Goal: Task Accomplishment & Management: Use online tool/utility

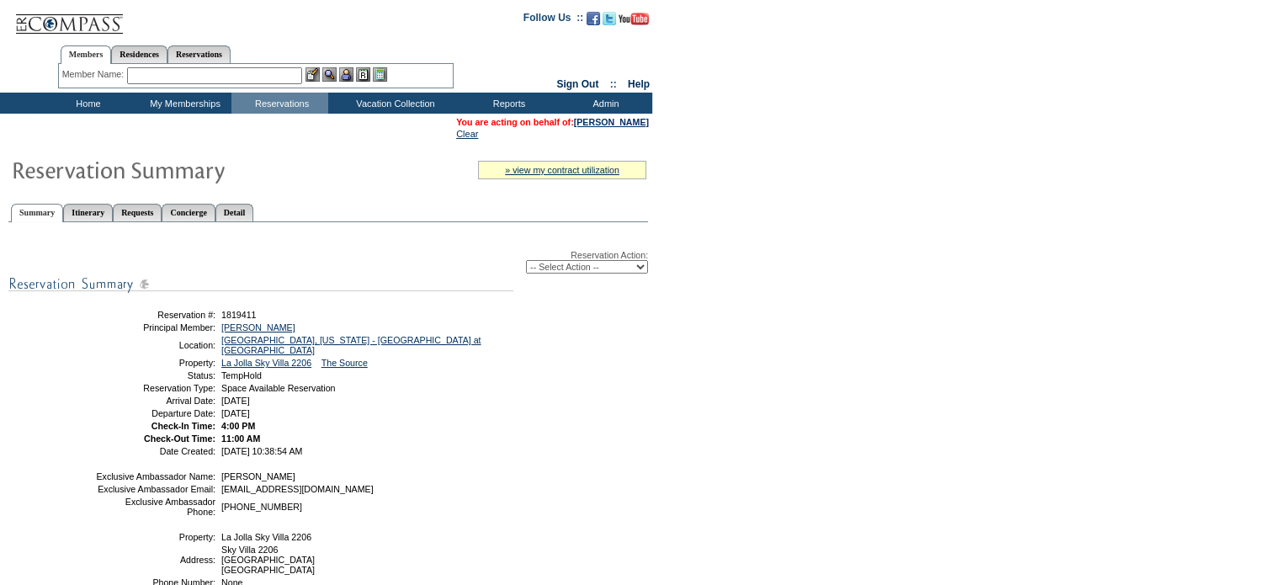
click at [545, 474] on div "Reservation Action: -- Select Action -- Modify Reservation Dates Modify Reserva…" at bounding box center [328, 457] width 640 height 453
click at [609, 268] on select "-- Select Action -- Modify Reservation Dates Modify Reservation Cost Modify Occ…" at bounding box center [587, 266] width 122 height 13
click at [771, 442] on form "Follow Us ::" at bounding box center [640, 391] width 1280 height 782
click at [82, 104] on td "Home" at bounding box center [86, 103] width 97 height 21
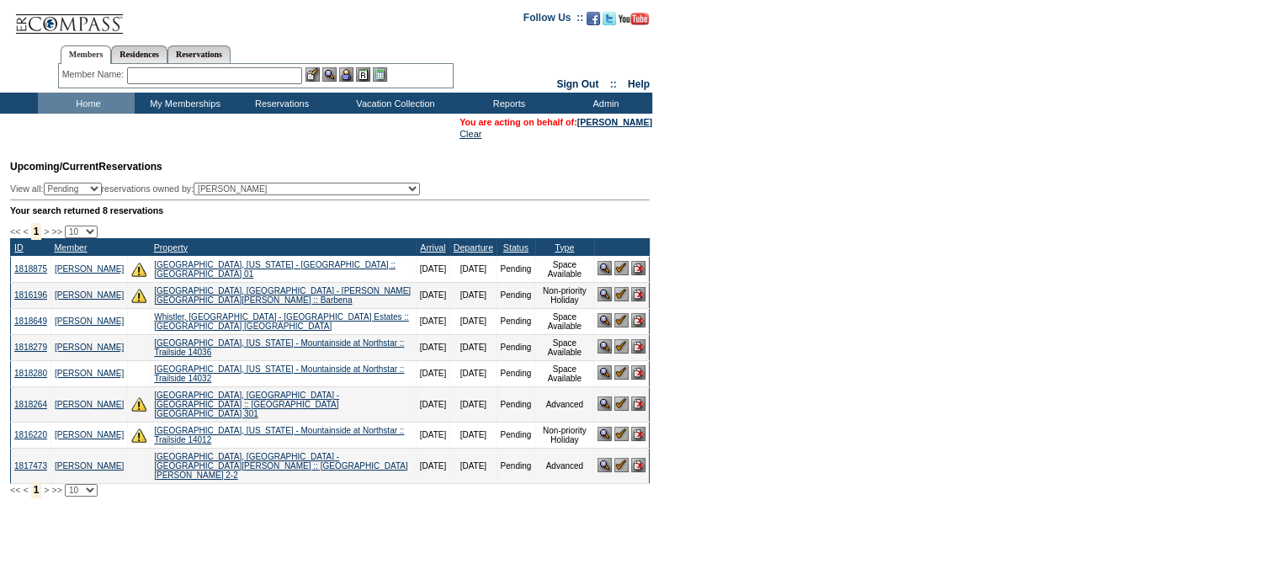
click at [617, 441] on img at bounding box center [621, 434] width 14 height 14
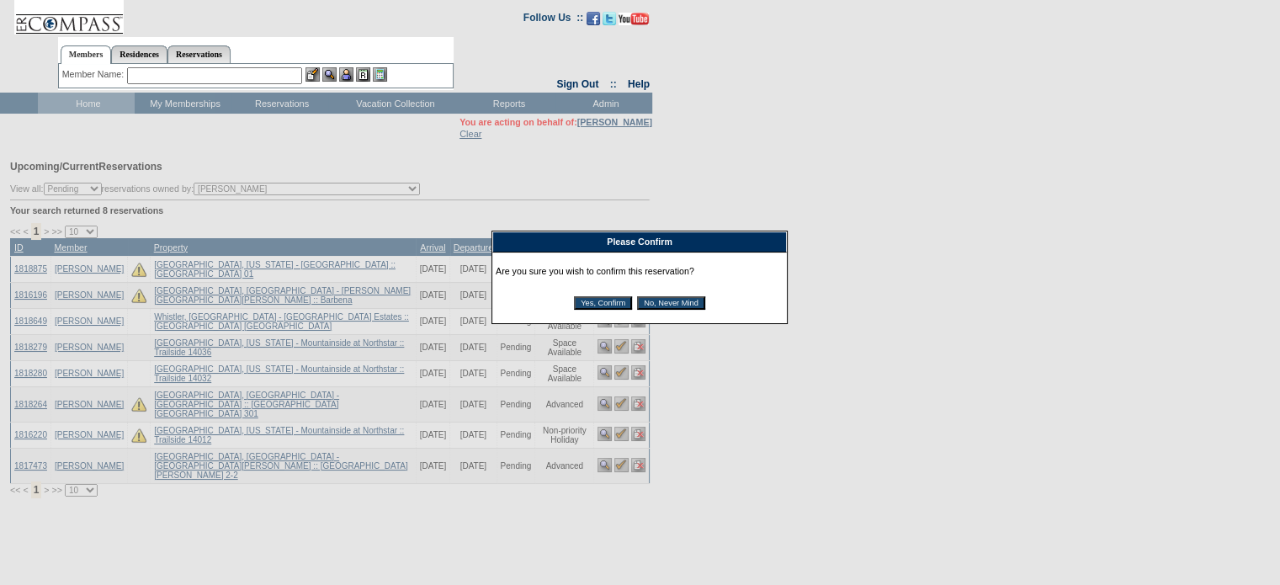
click at [614, 300] on input "Yes, Confirm" at bounding box center [603, 302] width 58 height 13
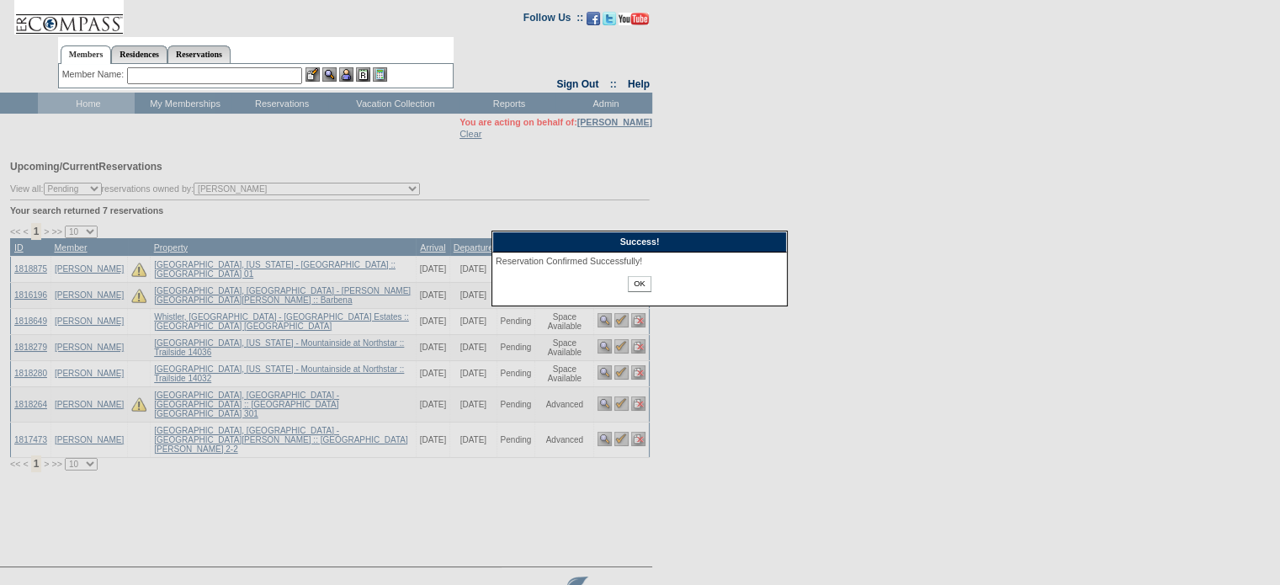
click at [631, 282] on input "OK" at bounding box center [639, 284] width 23 height 16
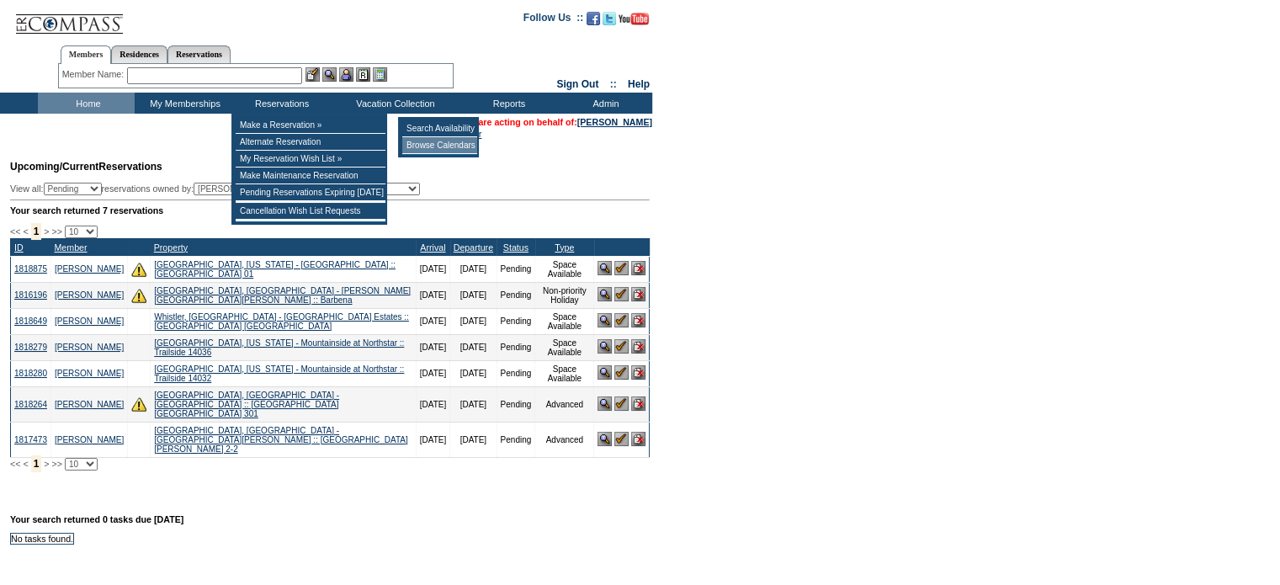
click at [428, 149] on td "Browse Calendars" at bounding box center [439, 145] width 75 height 17
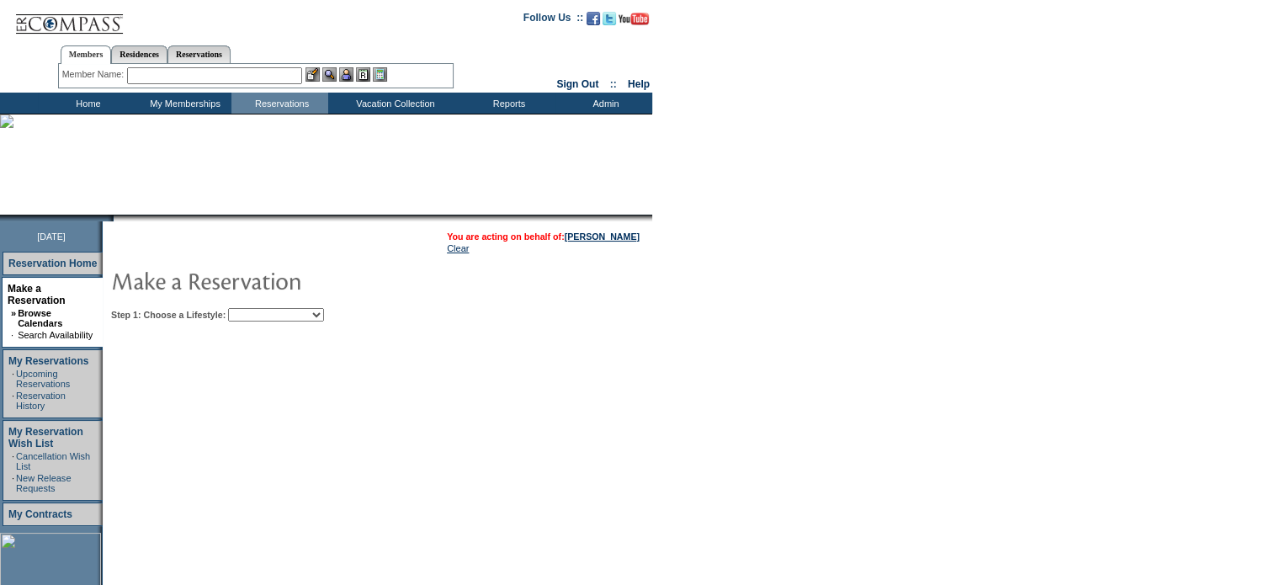
click at [274, 325] on table "You are acting on behalf of: Nersi Nazari Clear Step 1: Choose a Lifestyle: Bea…" at bounding box center [429, 273] width 652 height 104
click at [274, 322] on table "You are acting on behalf of: Nersi Nazari Clear Step 1: Choose a Lifestyle: Bea…" at bounding box center [429, 273] width 652 height 104
click at [274, 314] on select "Beach Leisure Metropolitan Mountain OIAL for Adventure OIAL for Couples OIAL fo…" at bounding box center [276, 314] width 96 height 13
select select "Beach"
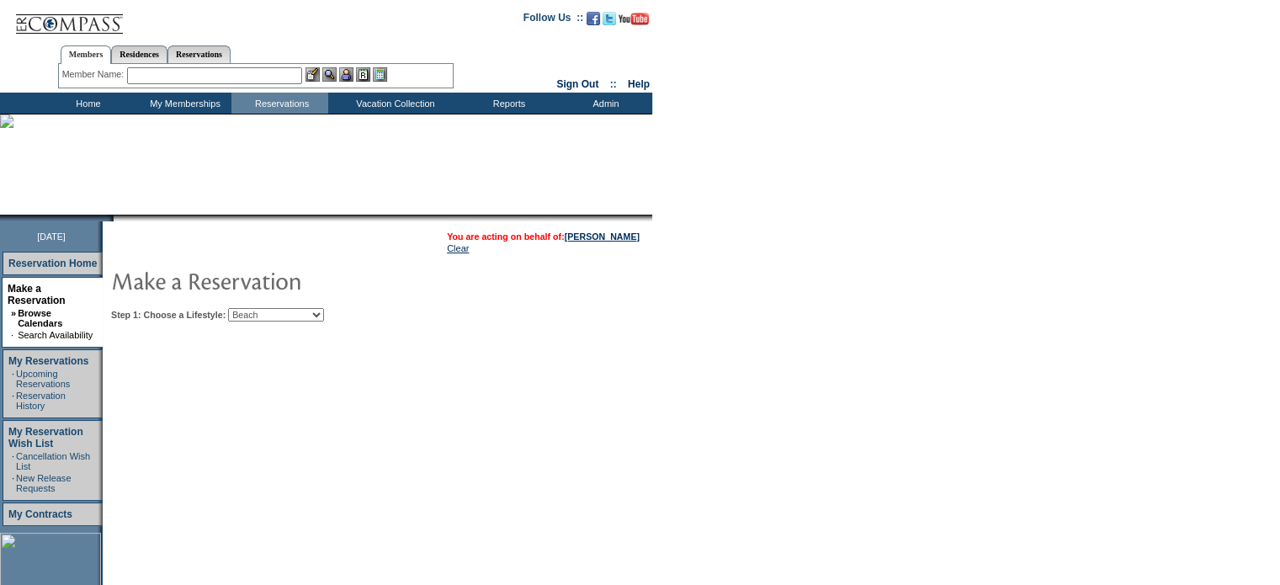
click at [257, 308] on select "Beach Leisure Metropolitan Mountain OIAL for Adventure OIAL for Couples OIAL fo…" at bounding box center [276, 314] width 96 height 13
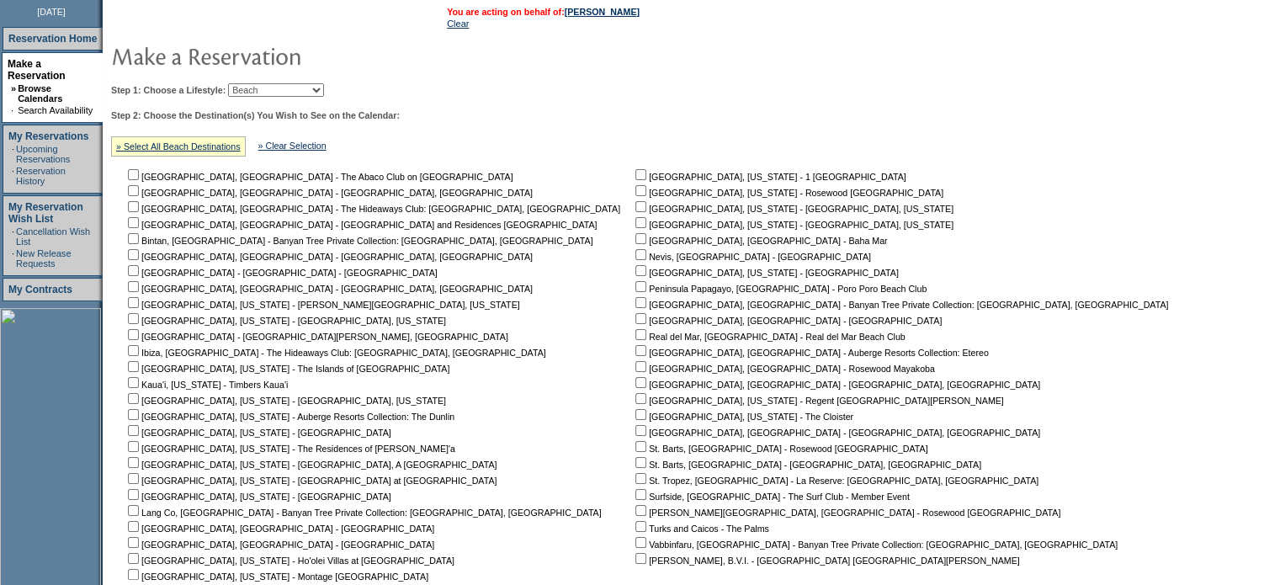
scroll to position [236, 0]
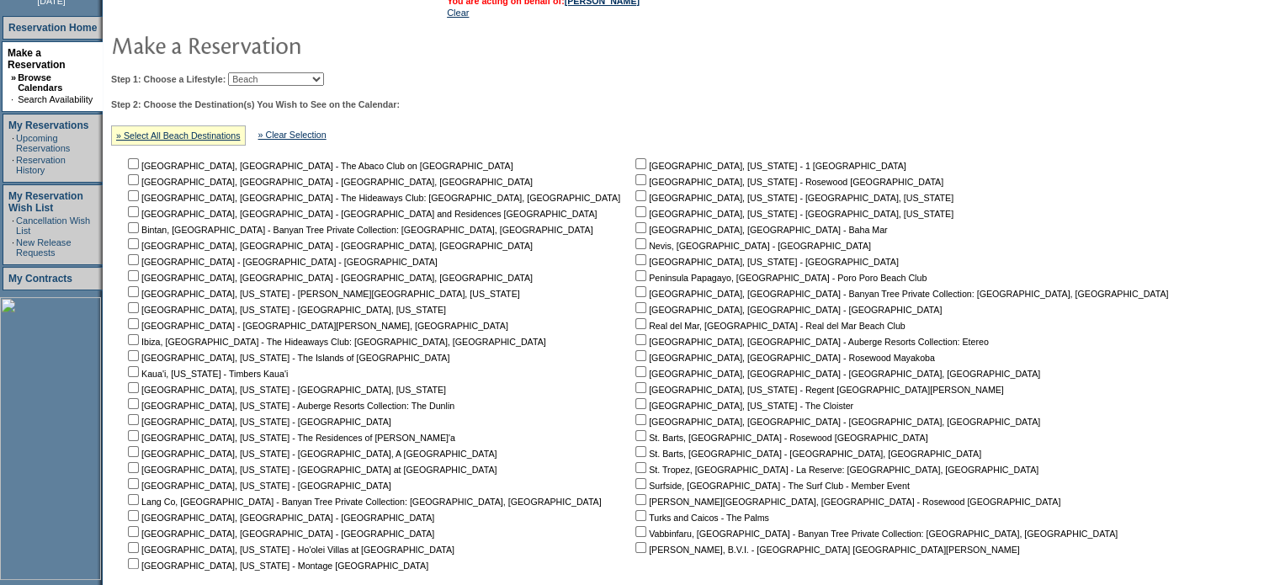
click at [139, 466] on input "checkbox" at bounding box center [133, 467] width 11 height 11
checkbox input "true"
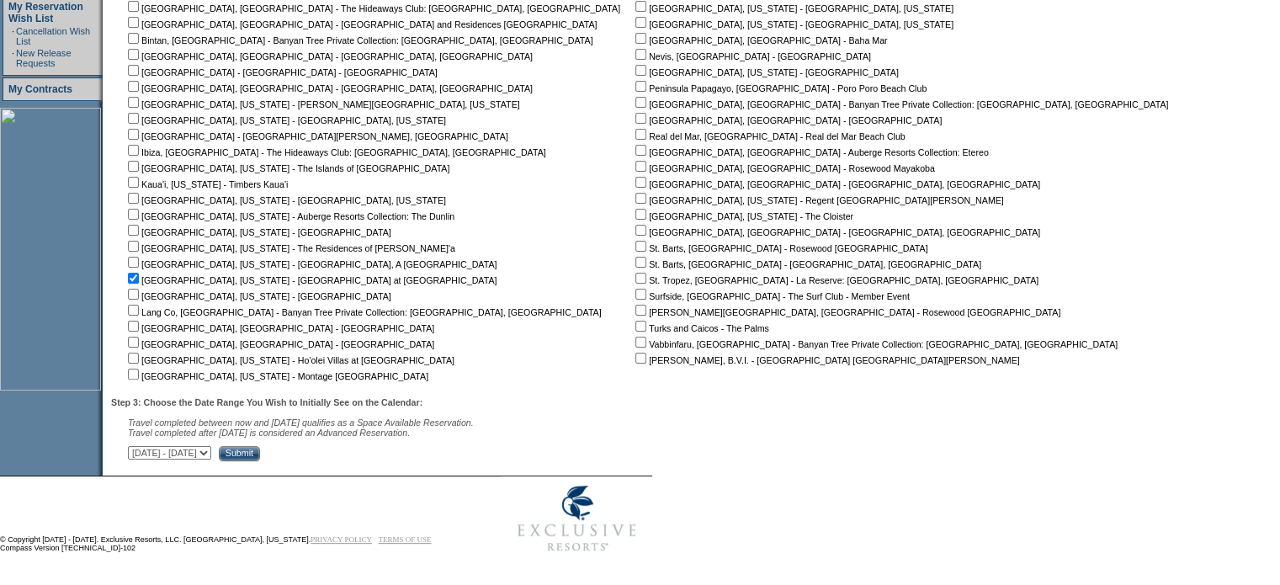
scroll to position [428, 0]
click at [260, 447] on input "Submit" at bounding box center [239, 453] width 41 height 15
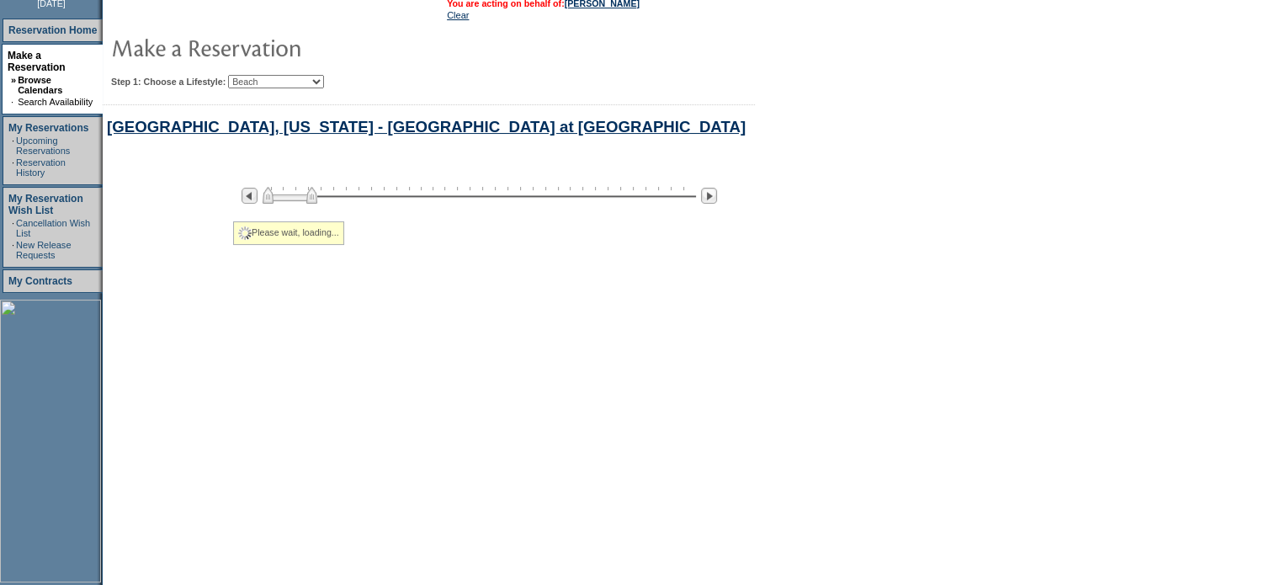
select select "Beach"
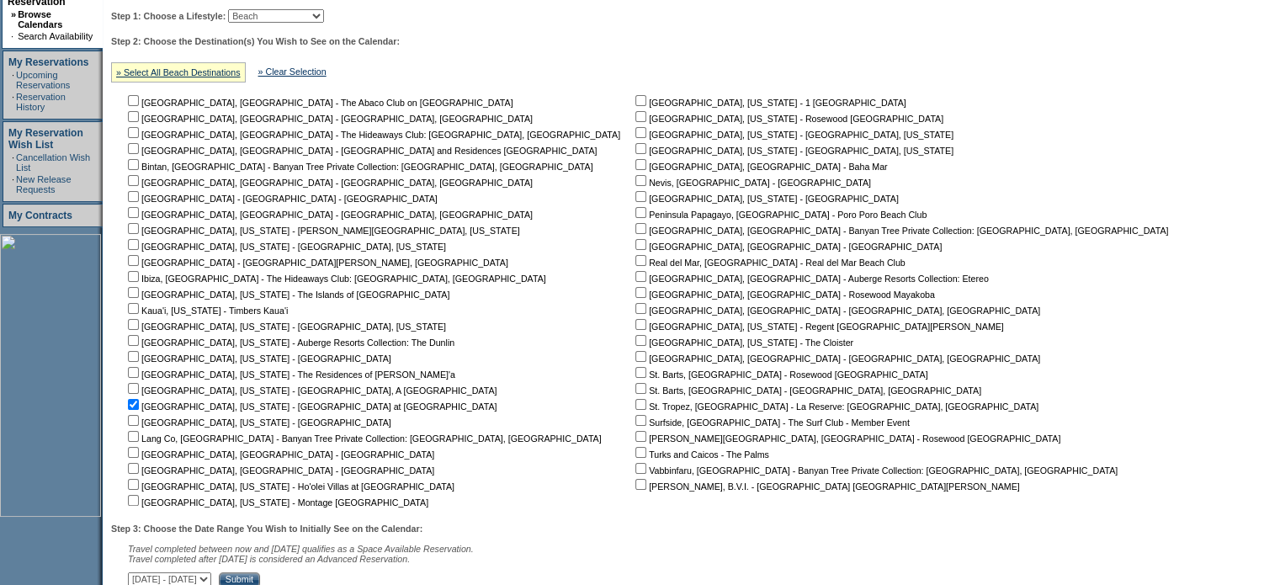
scroll to position [730, 0]
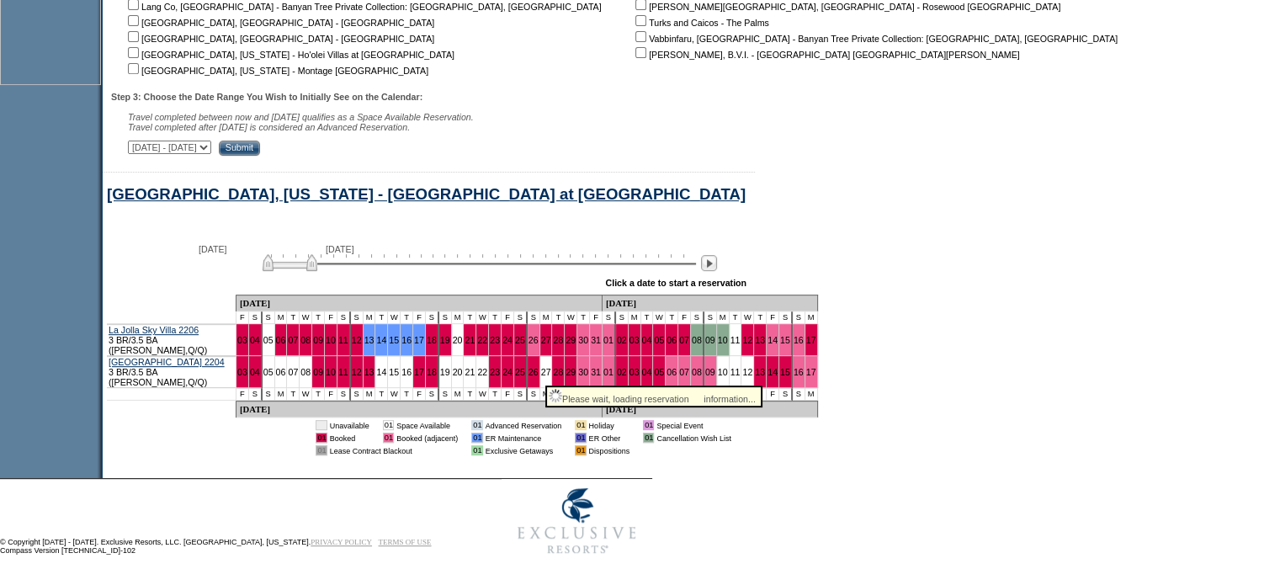
click at [577, 369] on td "30" at bounding box center [583, 372] width 13 height 32
click at [578, 372] on link "30" at bounding box center [583, 372] width 10 height 10
